Goal: Task Accomplishment & Management: Manage account settings

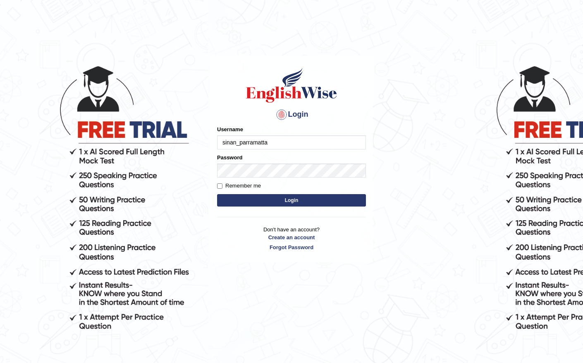
type input "sinan_parramatta"
drag, startPoint x: 319, startPoint y: 200, endPoint x: 311, endPoint y: 189, distance: 13.0
click at [319, 200] on button "Login" at bounding box center [291, 200] width 149 height 12
